Goal: Check status: Check status

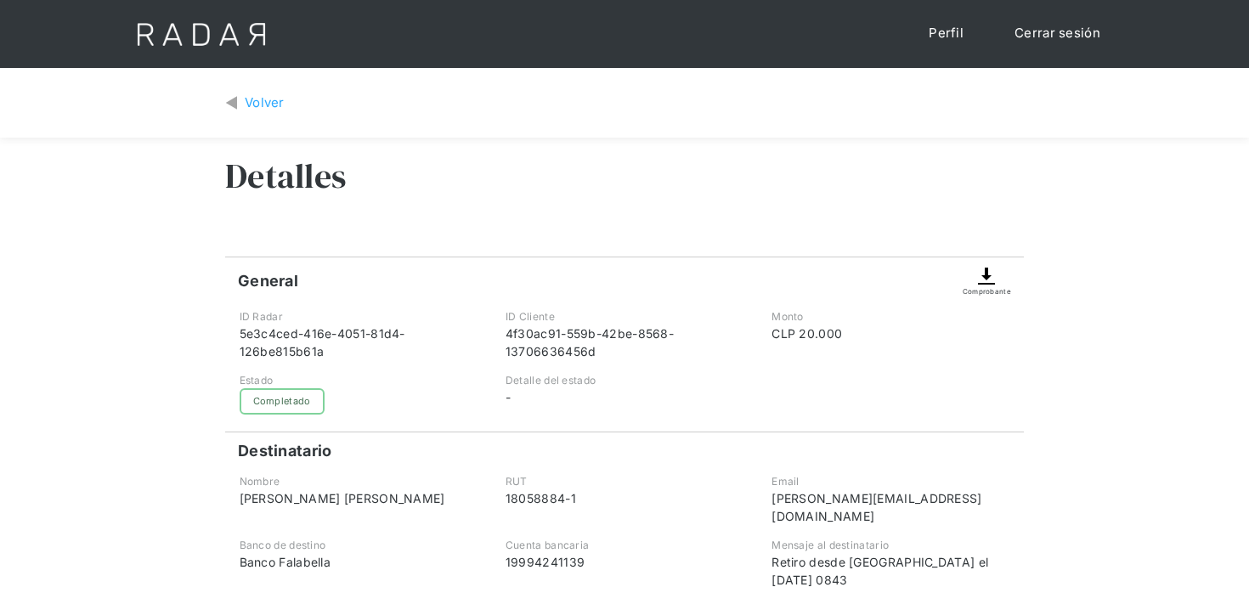
click at [252, 106] on div "Volver" at bounding box center [265, 103] width 40 height 20
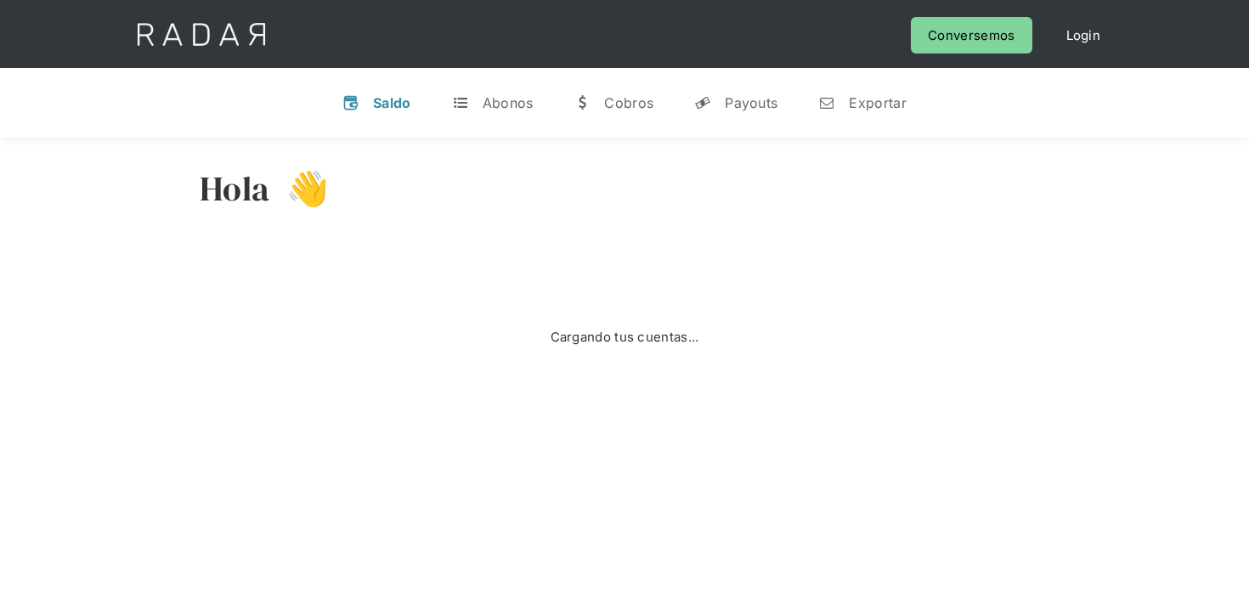
click at [370, 90] on link "v Saldo" at bounding box center [377, 103] width 96 height 44
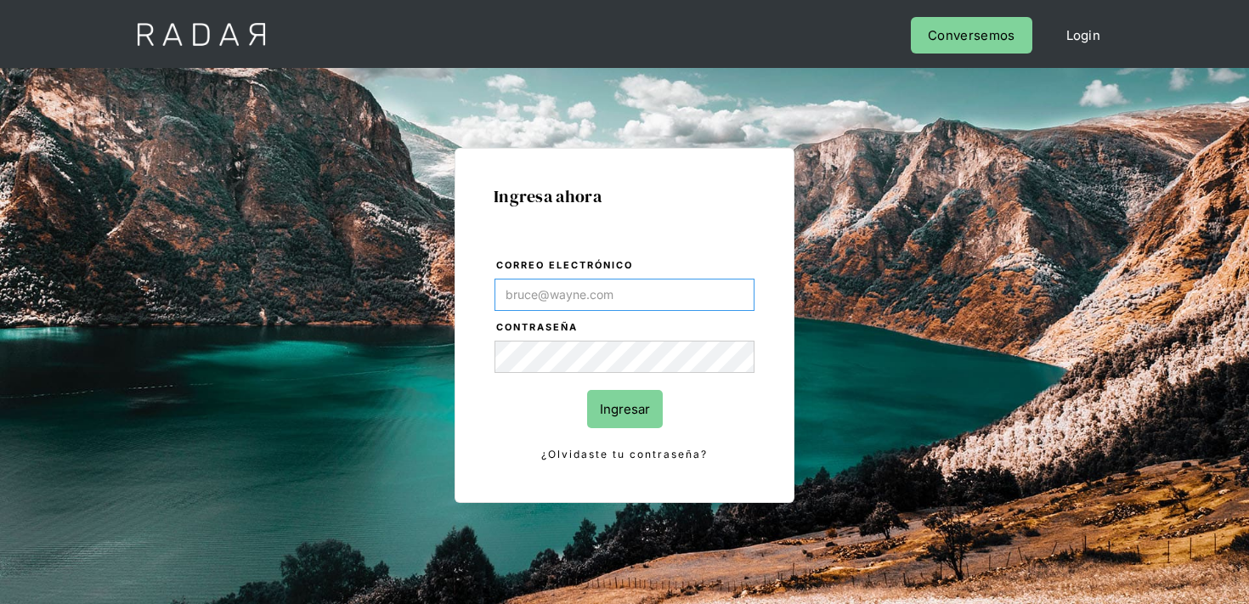
type input "[EMAIL_ADDRESS][PERSON_NAME][DOMAIN_NAME]"
click at [635, 430] on form "Correo electrónico finanzas@cleo.cl Contraseña Ingresar ¿Olvidaste tu contraseñ…" at bounding box center [625, 360] width 262 height 207
click at [640, 406] on input "Ingresar" at bounding box center [625, 409] width 76 height 38
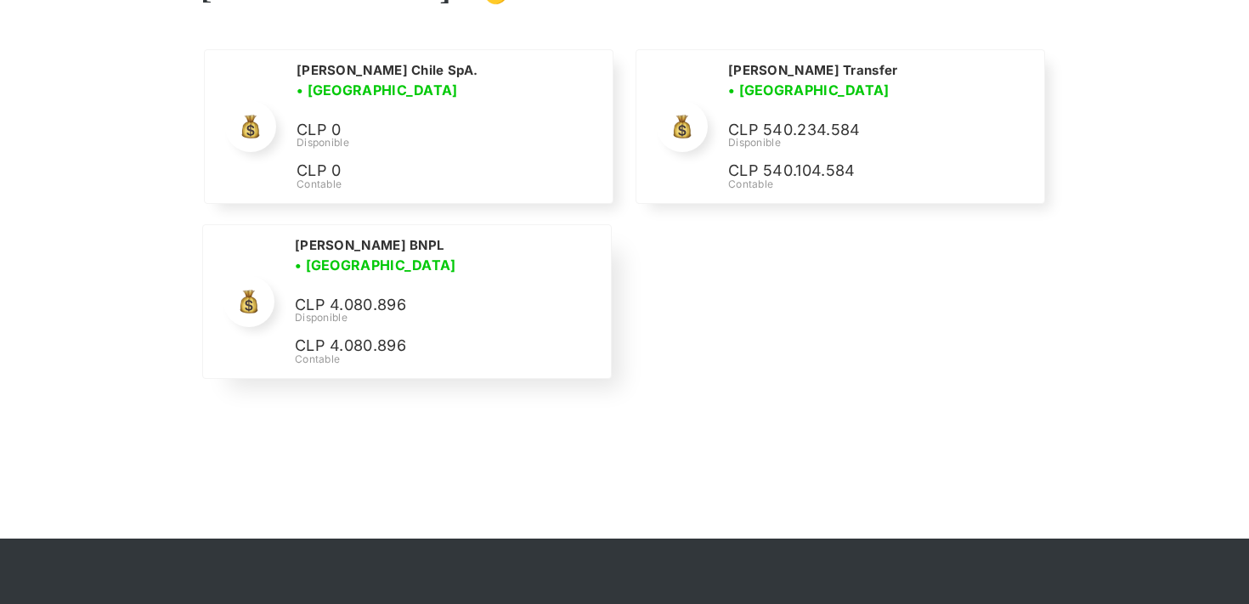
scroll to position [179, 0]
